Goal: Information Seeking & Learning: Check status

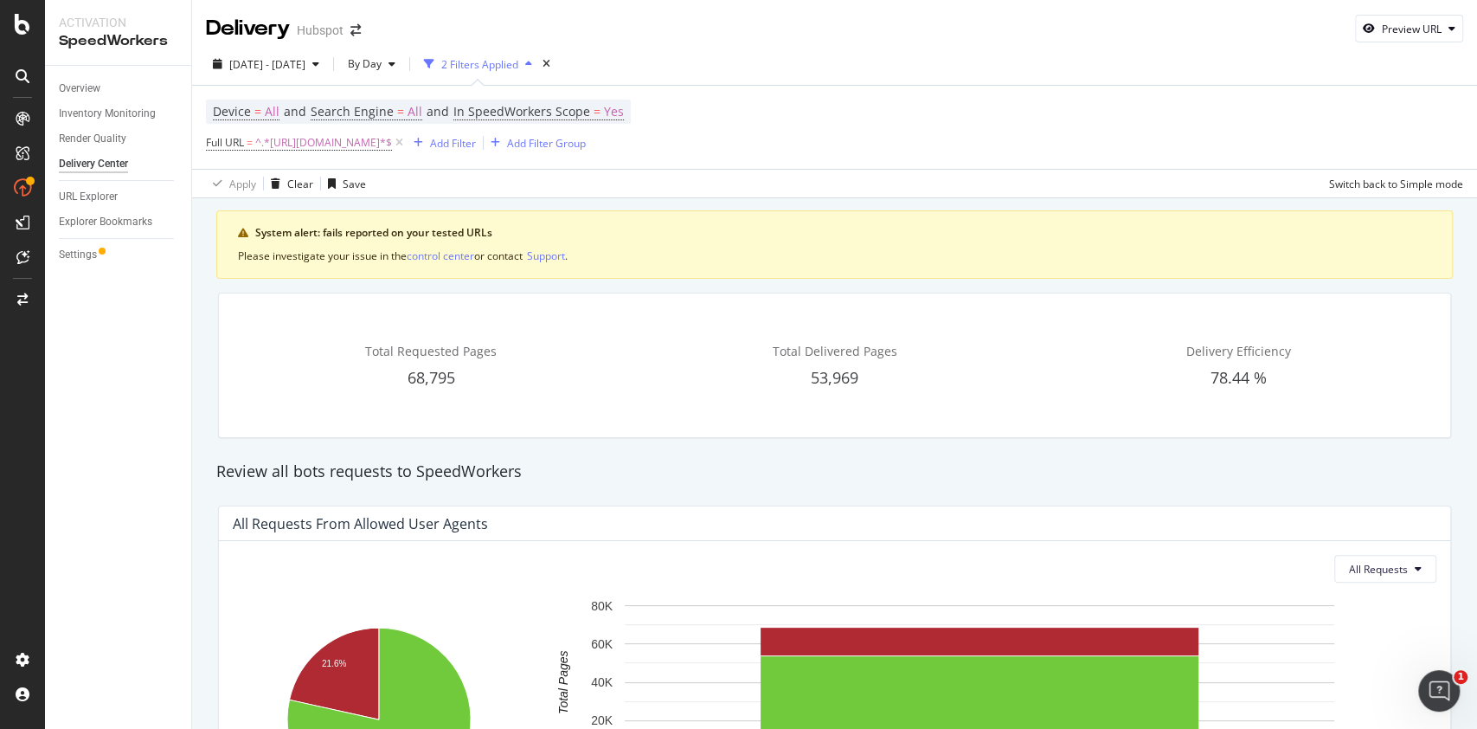
scroll to position [1633, 0]
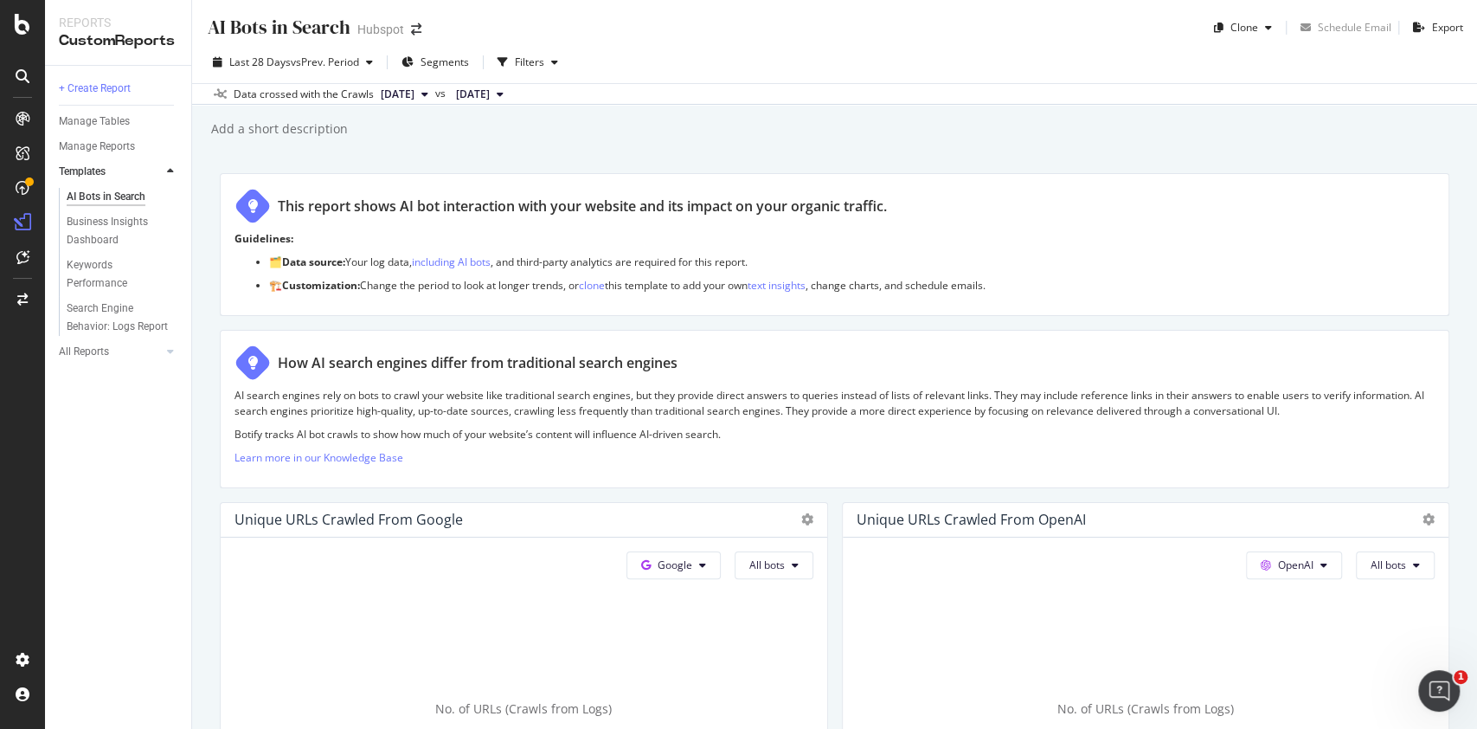
scroll to position [2215, 0]
